Goal: Find specific page/section: Find specific page/section

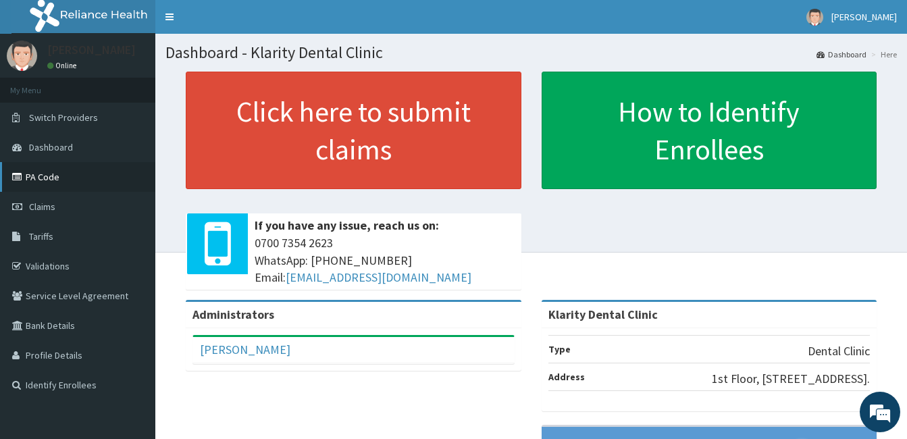
click at [53, 176] on link "PA Code" at bounding box center [77, 177] width 155 height 30
click at [753, 7] on nav "Toggle navigation Judith Uyi Judith Uyi - klarityhealthservices@gmail.com Membe…" at bounding box center [530, 17] width 751 height 34
click at [64, 176] on link "PA Code" at bounding box center [77, 177] width 155 height 30
